Goal: Information Seeking & Learning: Learn about a topic

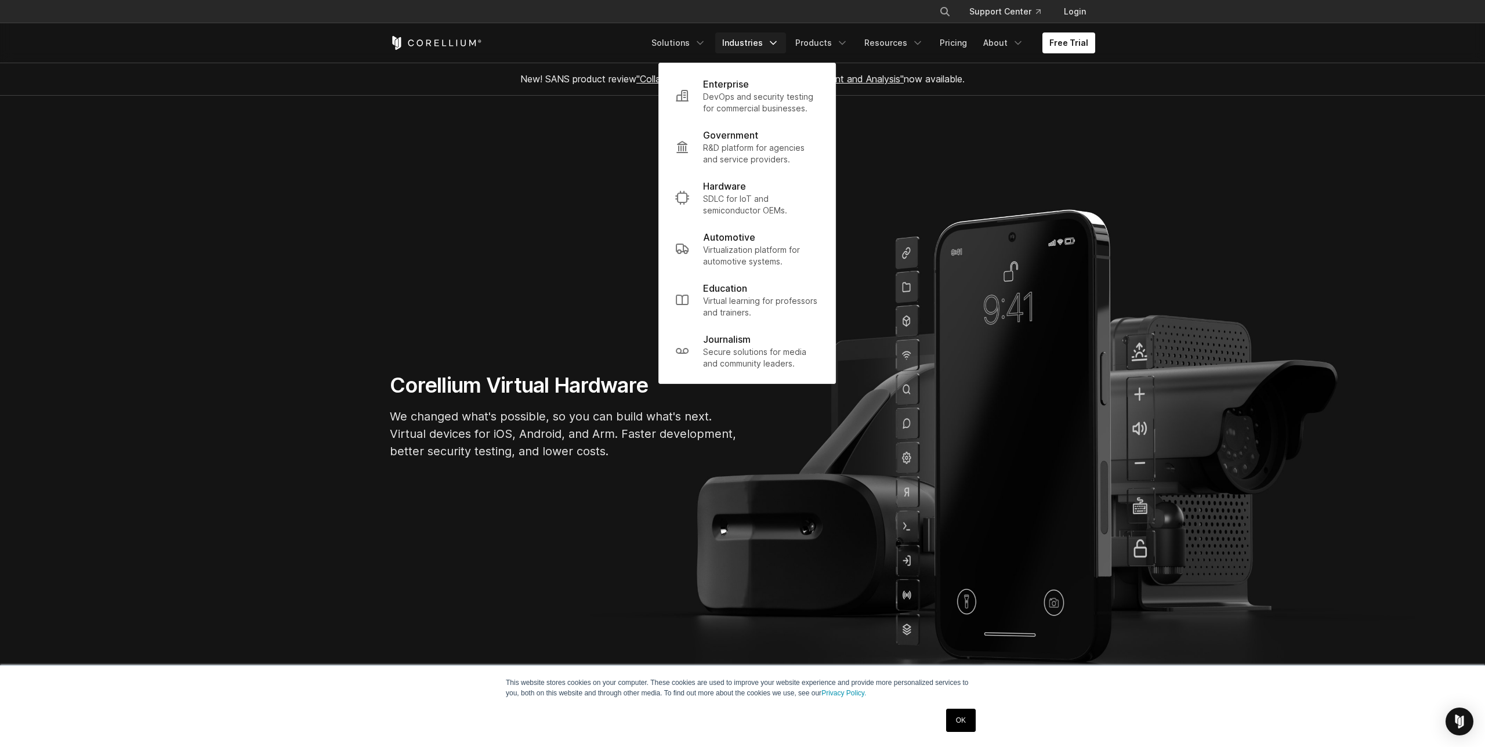
click at [757, 150] on p "R&D platform for agencies and service providers." at bounding box center [761, 153] width 116 height 23
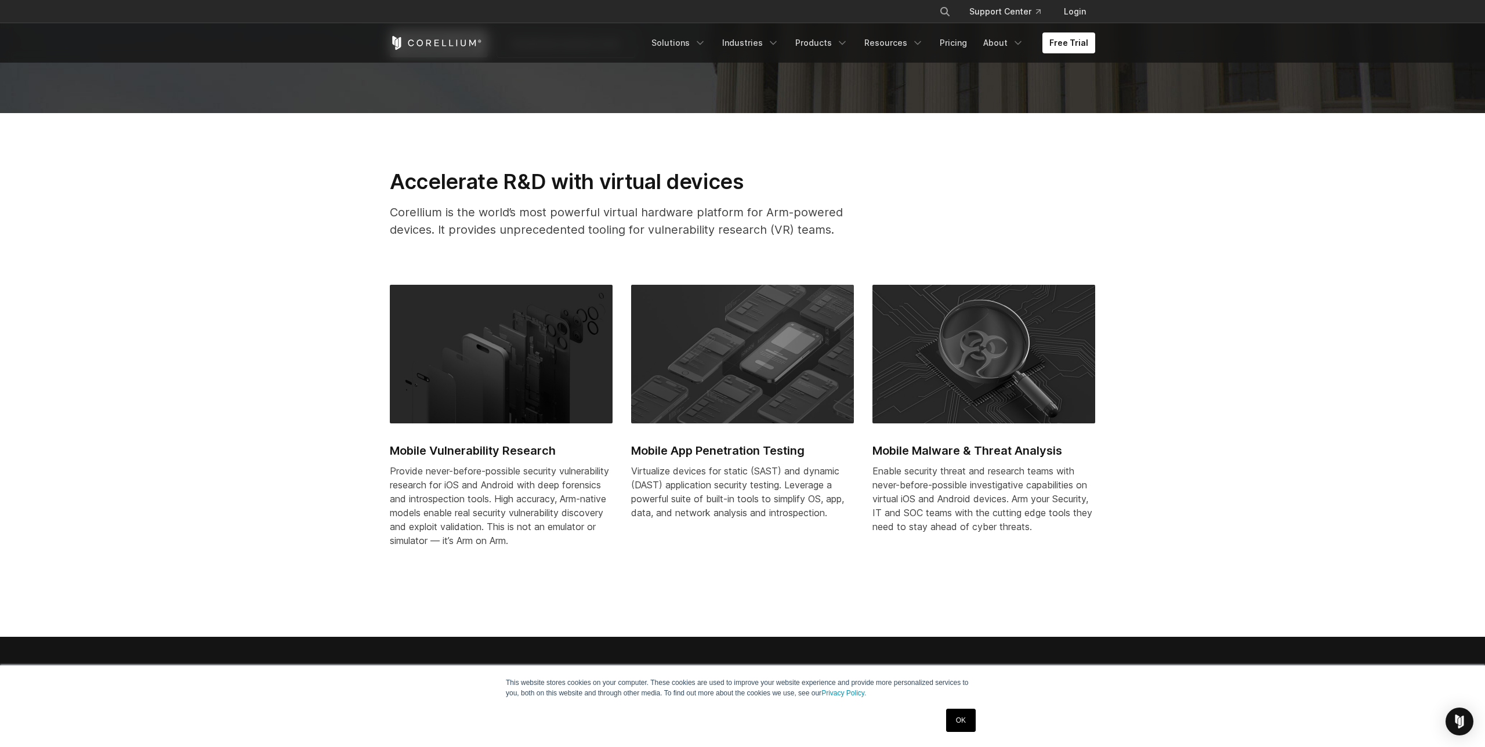
scroll to position [651, 0]
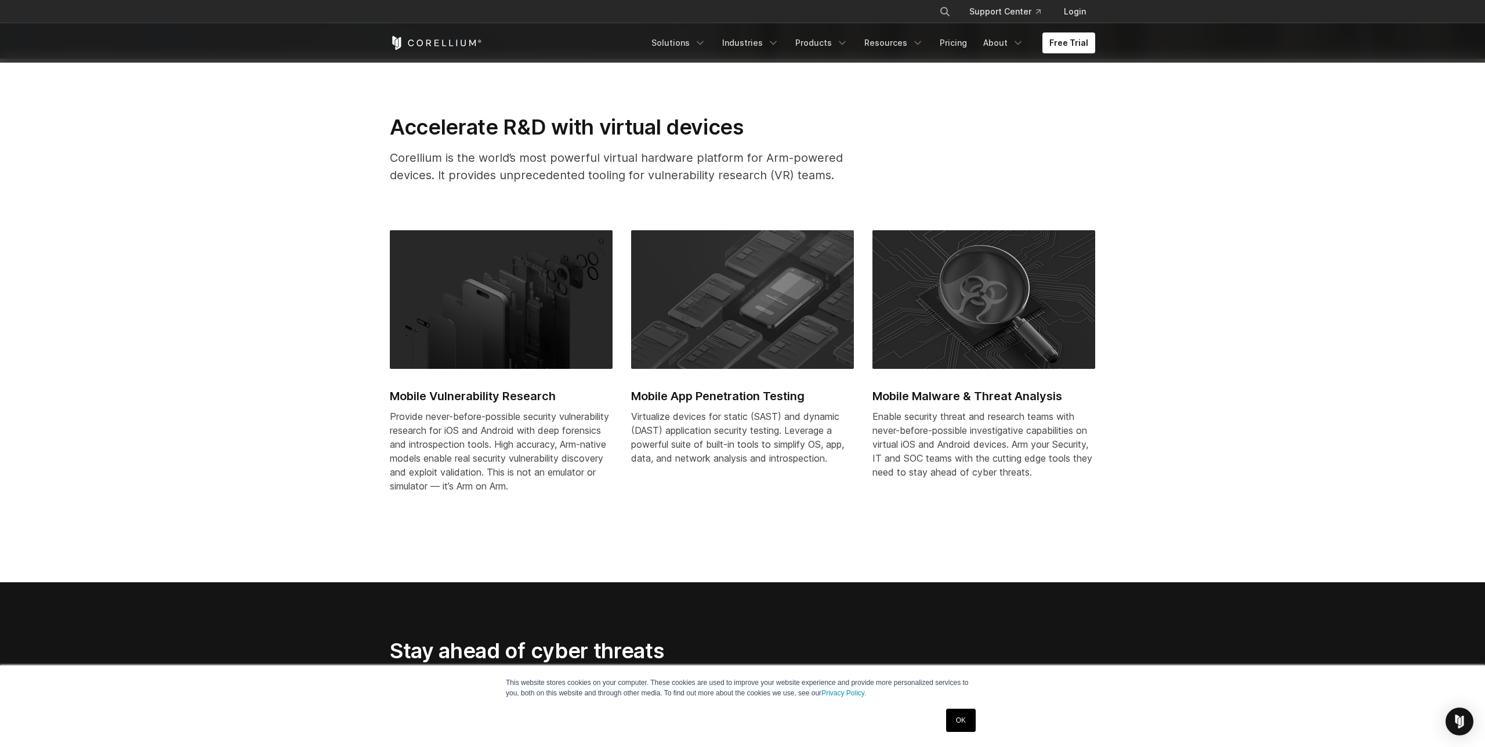
click at [945, 331] on img at bounding box center [983, 299] width 223 height 139
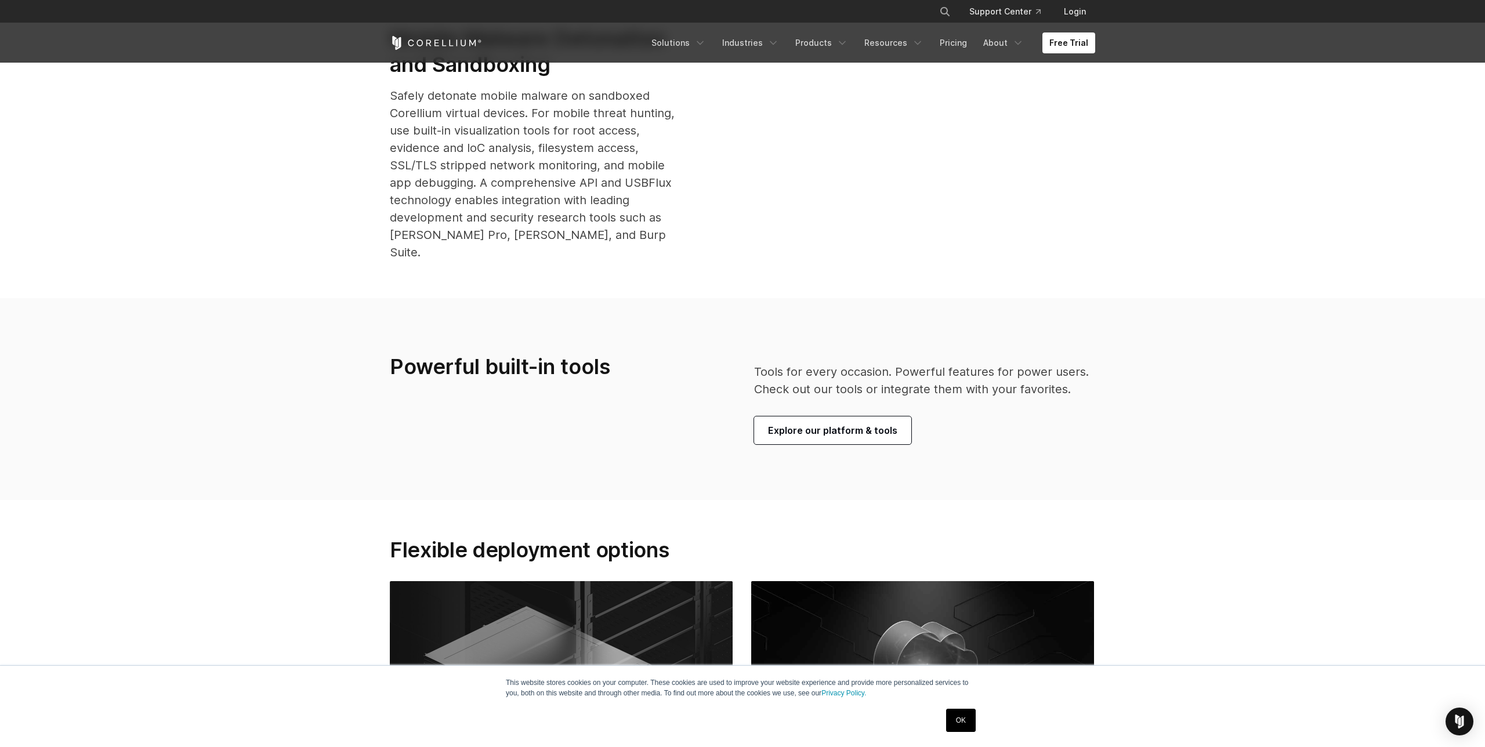
scroll to position [2166, 0]
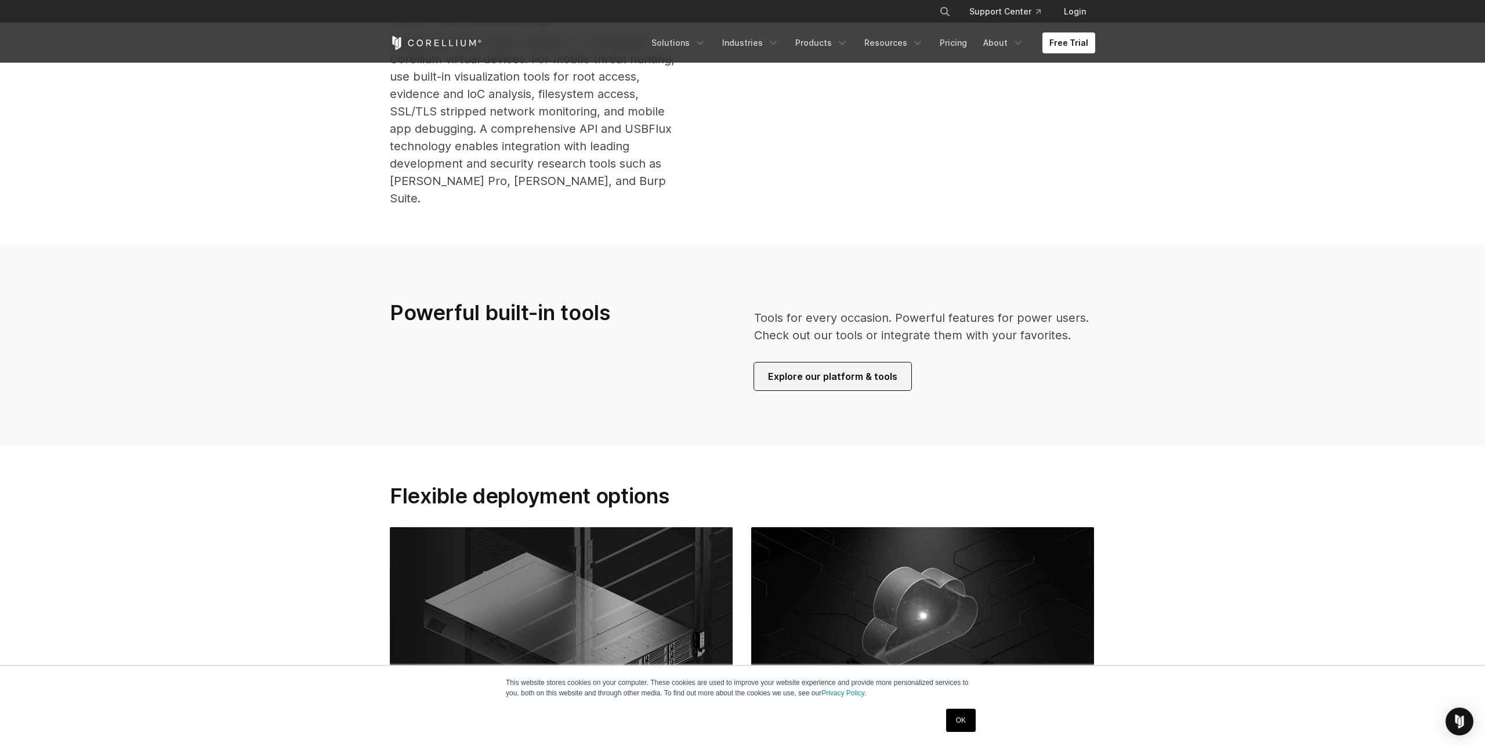
click at [863, 369] on span "Explore our platform & tools" at bounding box center [832, 376] width 129 height 14
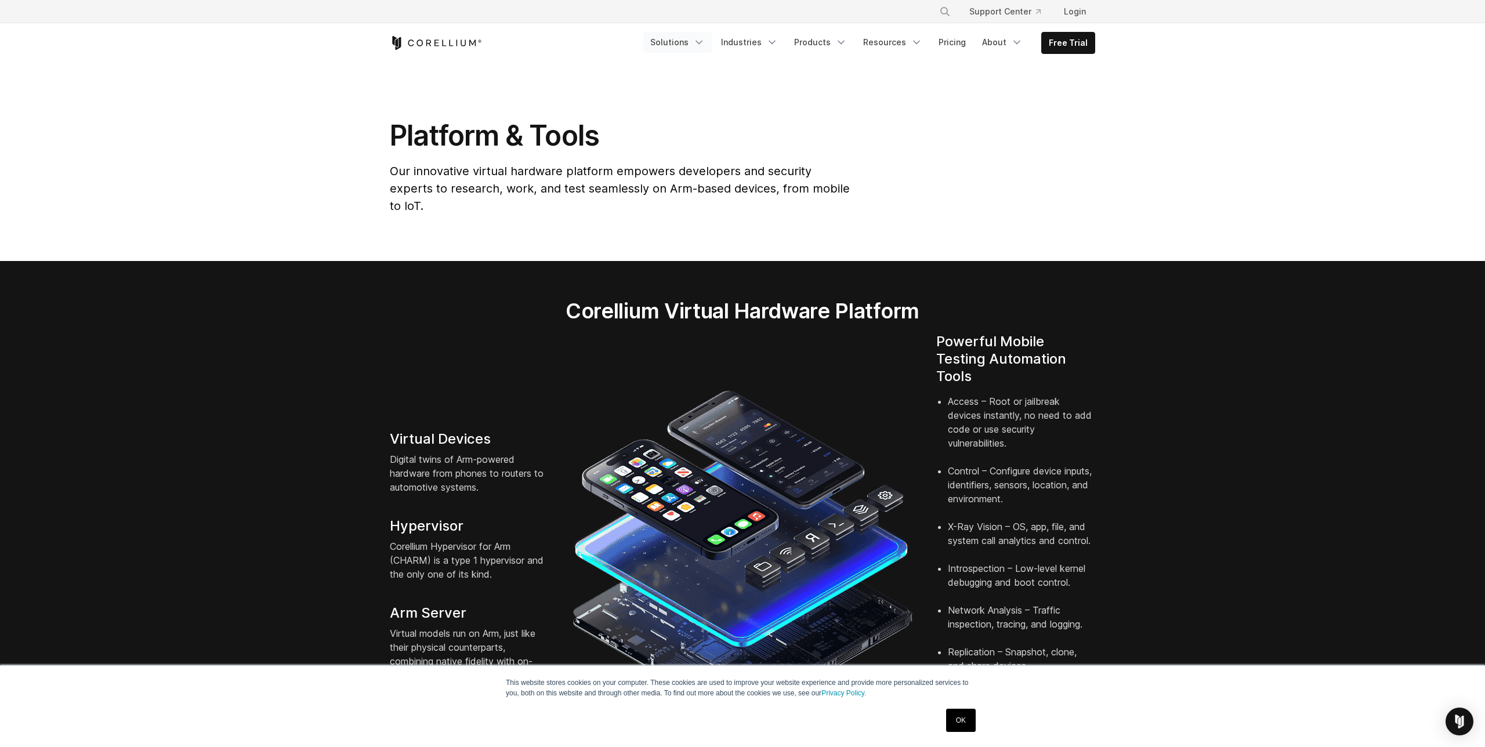
click at [705, 42] on icon "Navigation Menu" at bounding box center [699, 43] width 12 height 12
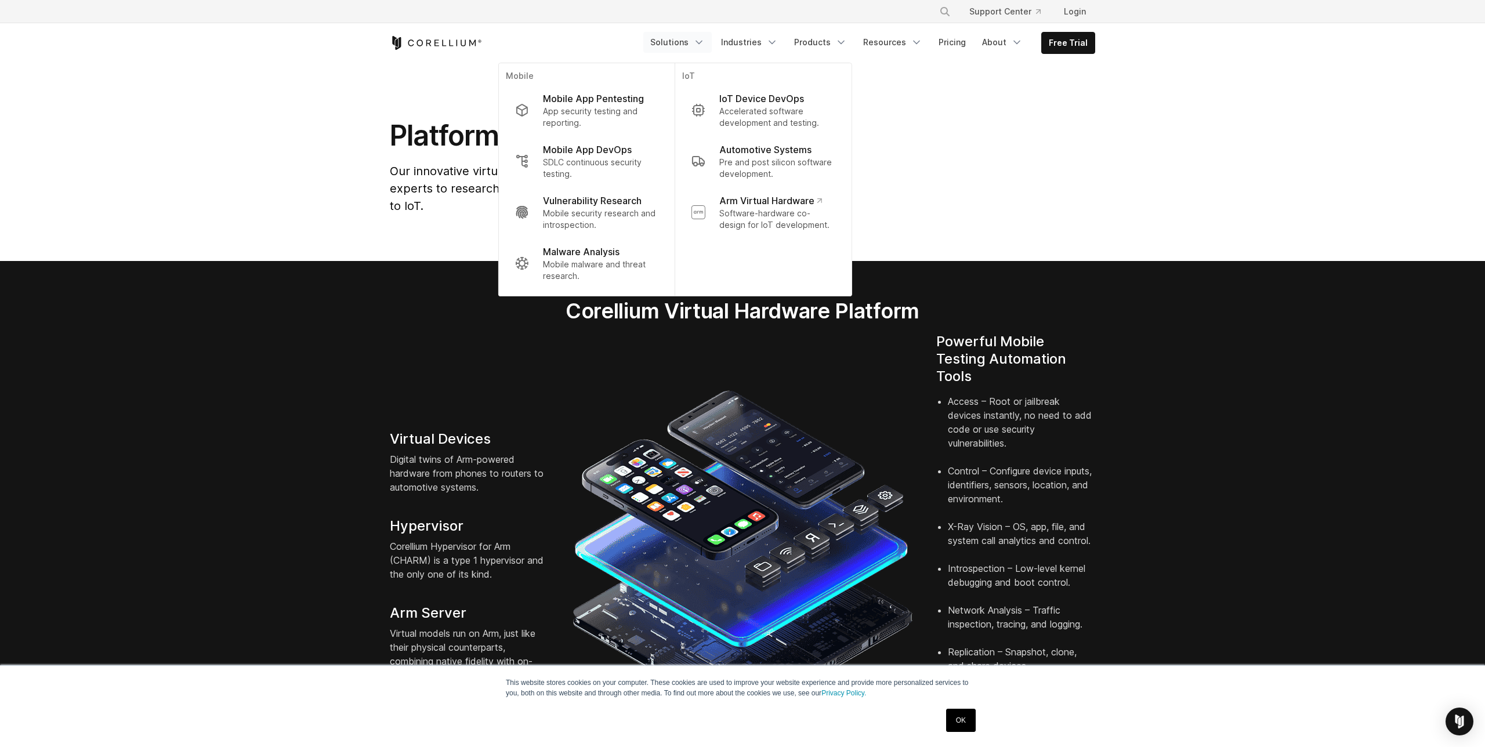
click at [927, 142] on div "Platform & Tools Our innovative virtual hardware platform empowers developers a…" at bounding box center [742, 171] width 729 height 106
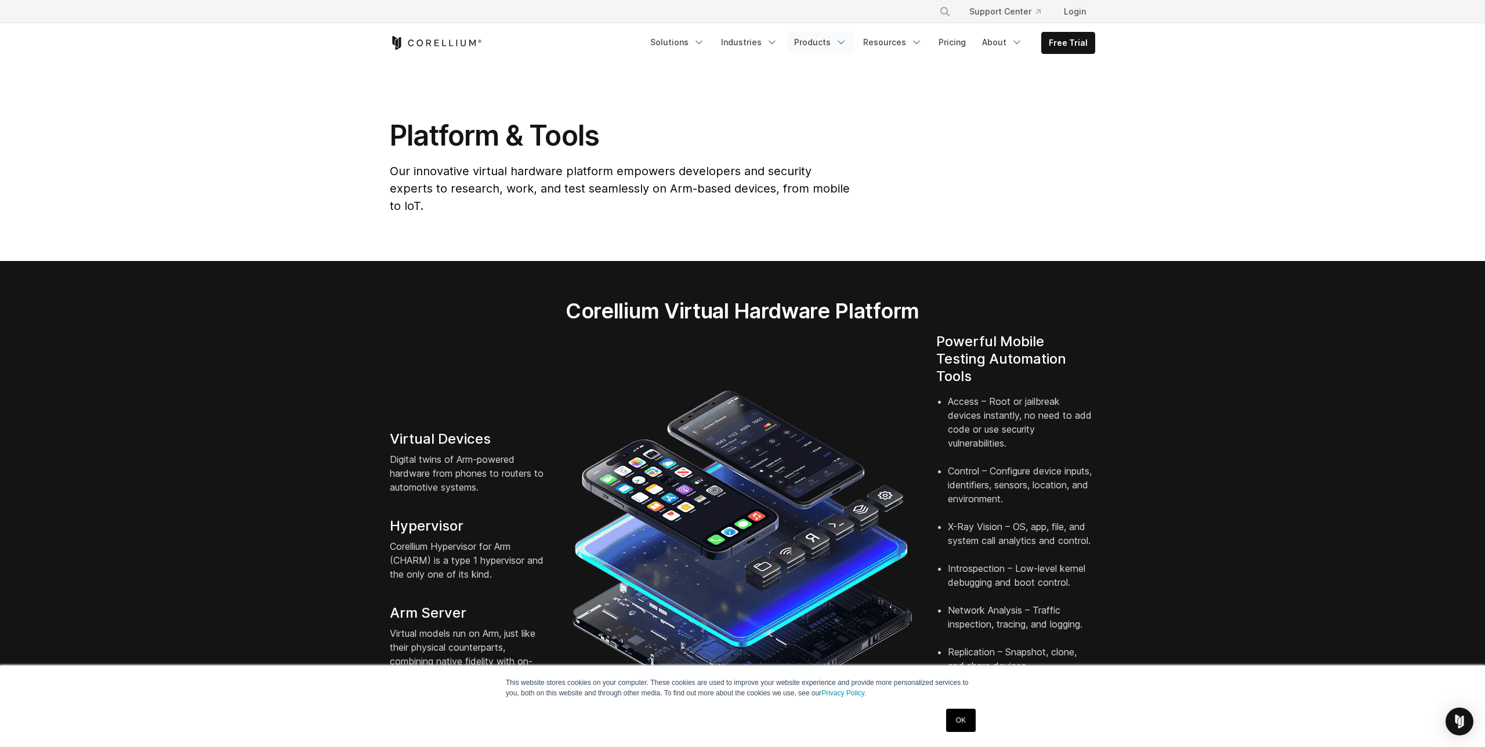
click at [840, 45] on icon "Navigation Menu" at bounding box center [841, 43] width 12 height 12
